Goal: Information Seeking & Learning: Learn about a topic

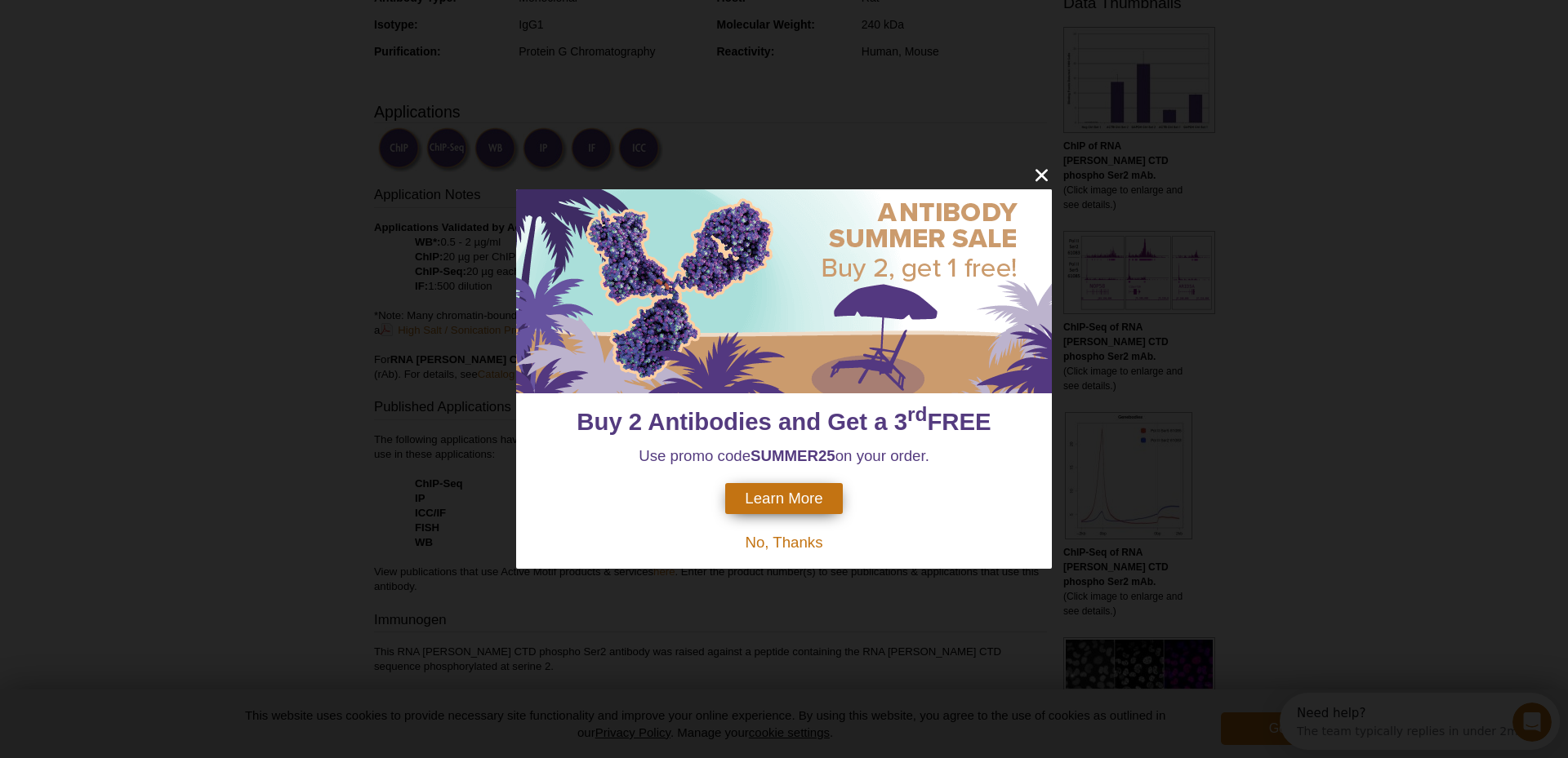
click at [1039, 162] on div "Buy 2 Antibodies and Get a 3 rd FREE Use promo code SUMMER25 on your order. Lea…" at bounding box center [784, 379] width 1568 height 758
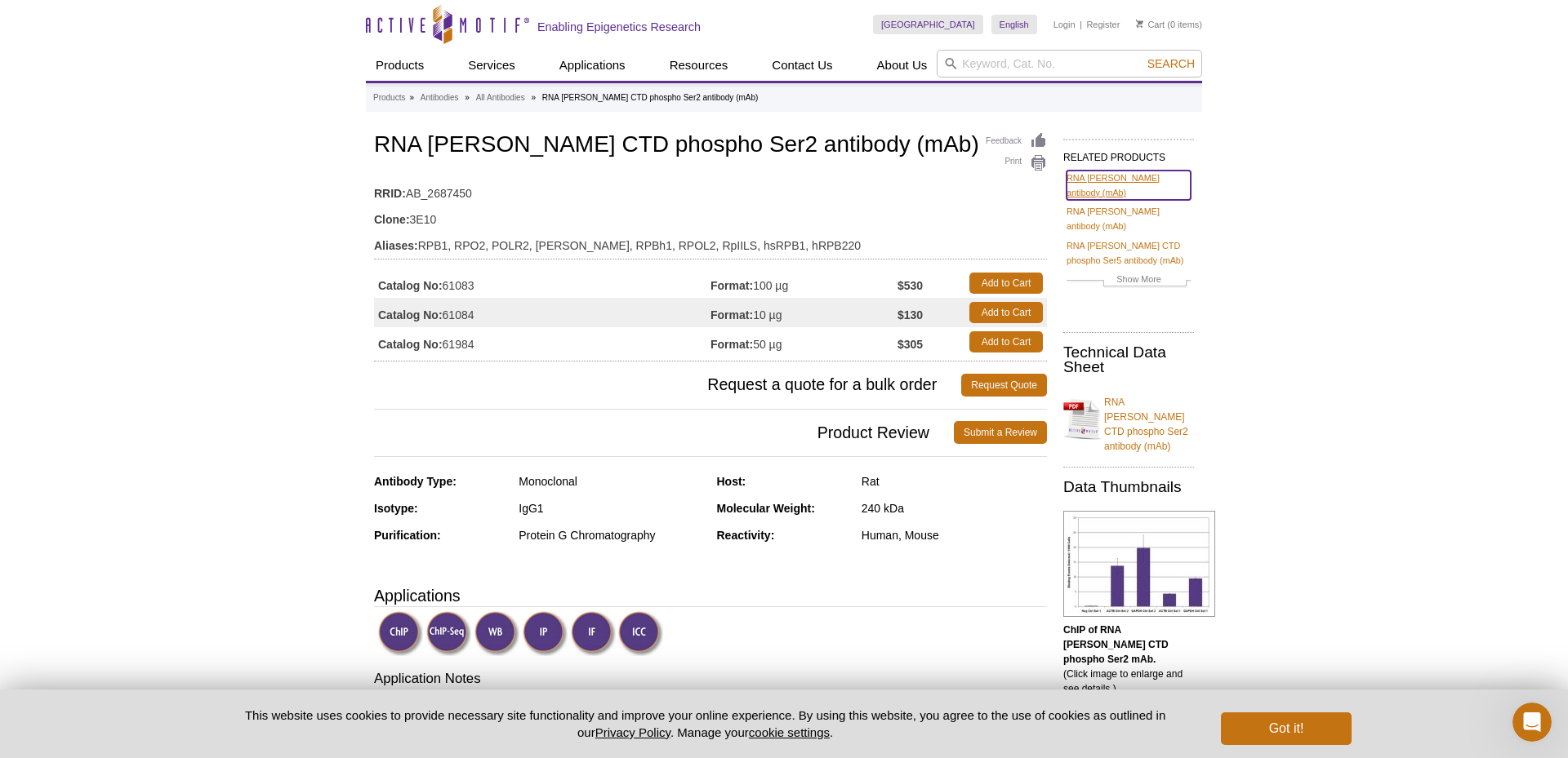
click at [1118, 179] on link "RNA pol II antibody (mAb)" at bounding box center [1129, 185] width 124 height 30
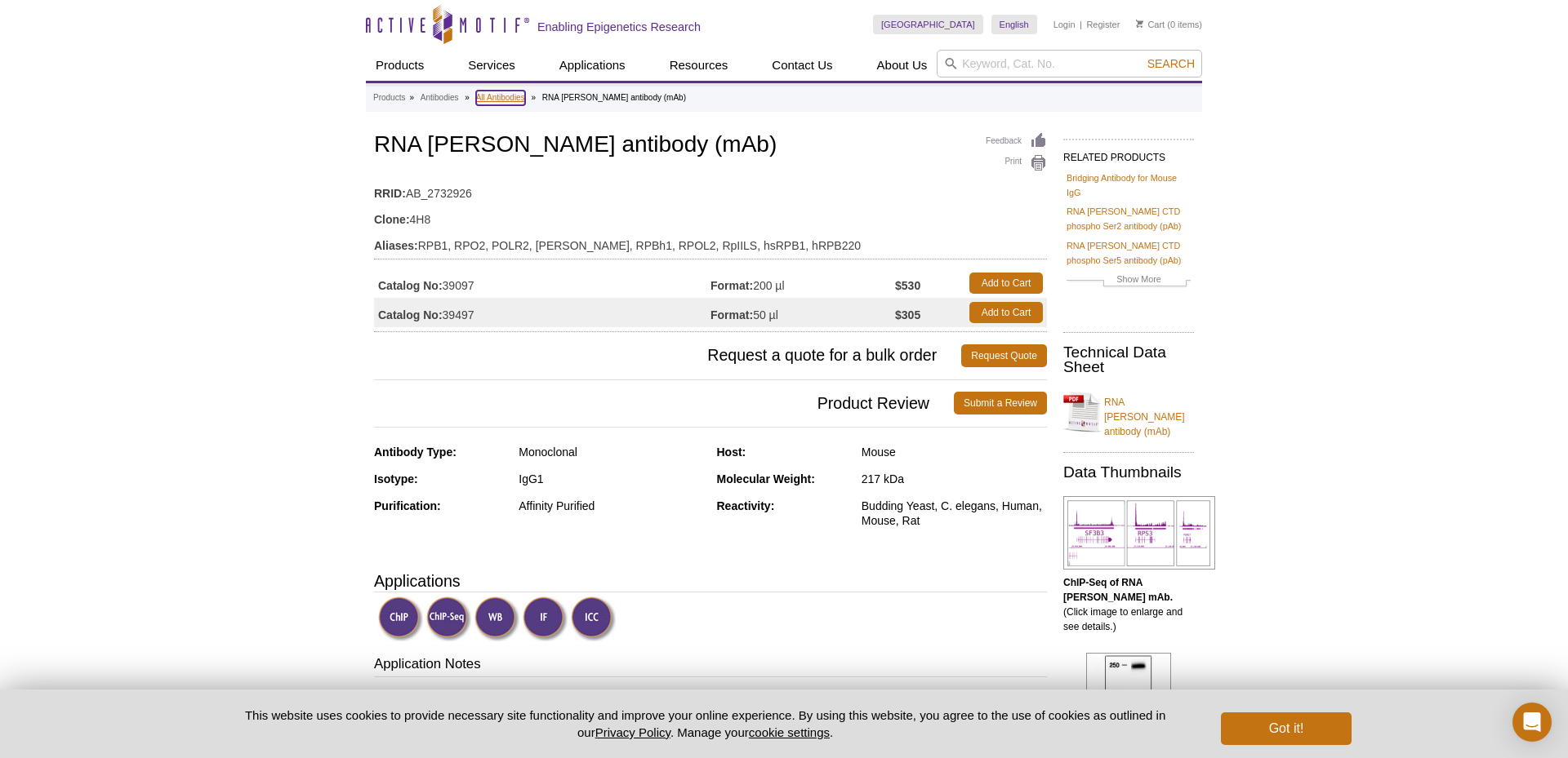
click at [502, 101] on link "All Antibodies" at bounding box center [501, 98] width 49 height 15
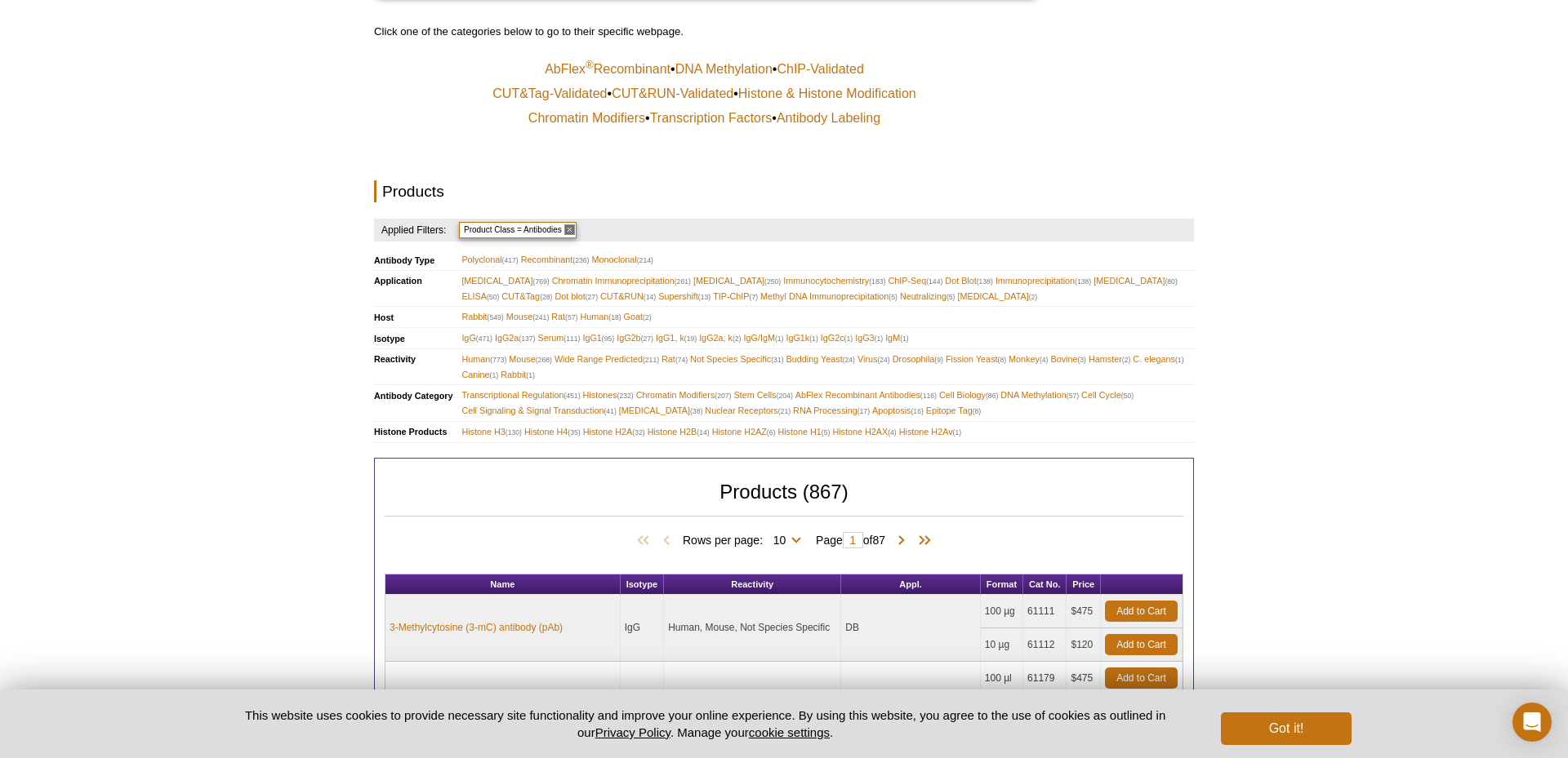
scroll to position [351, 0]
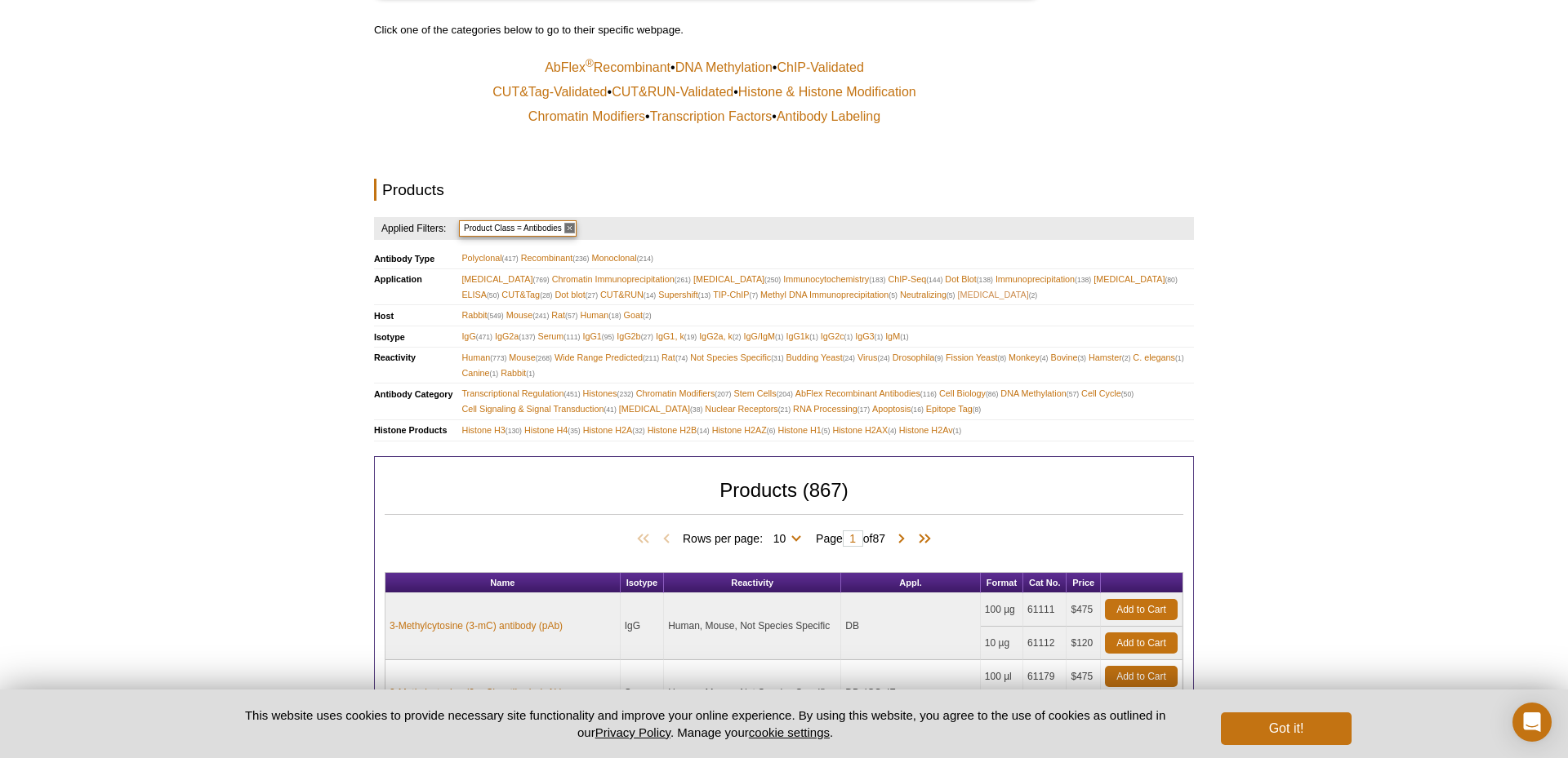
click at [1037, 293] on span "Flow Cytometry (2)" at bounding box center [997, 296] width 80 height 16
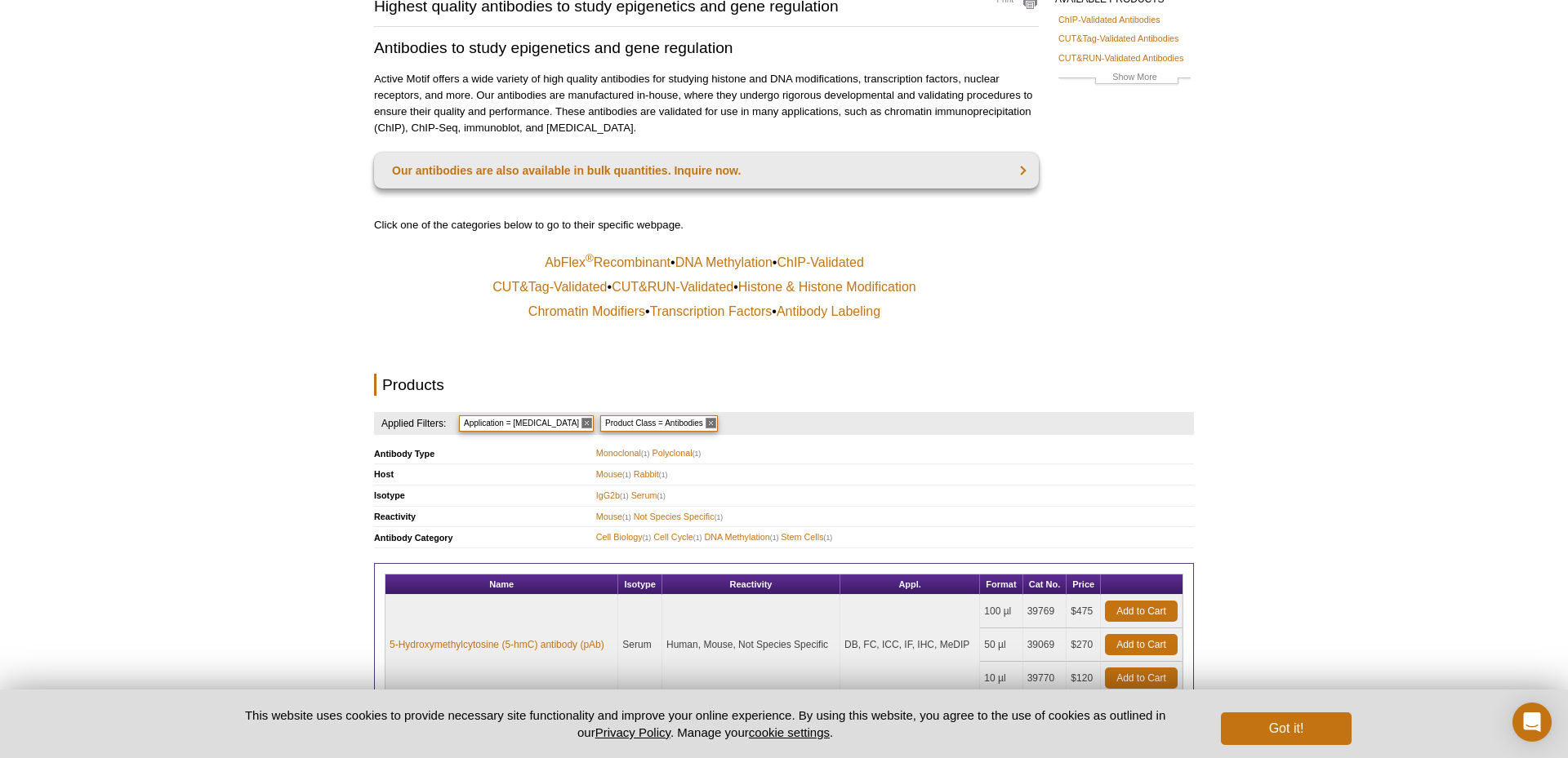
scroll to position [365, 0]
